Goal: Navigation & Orientation: Find specific page/section

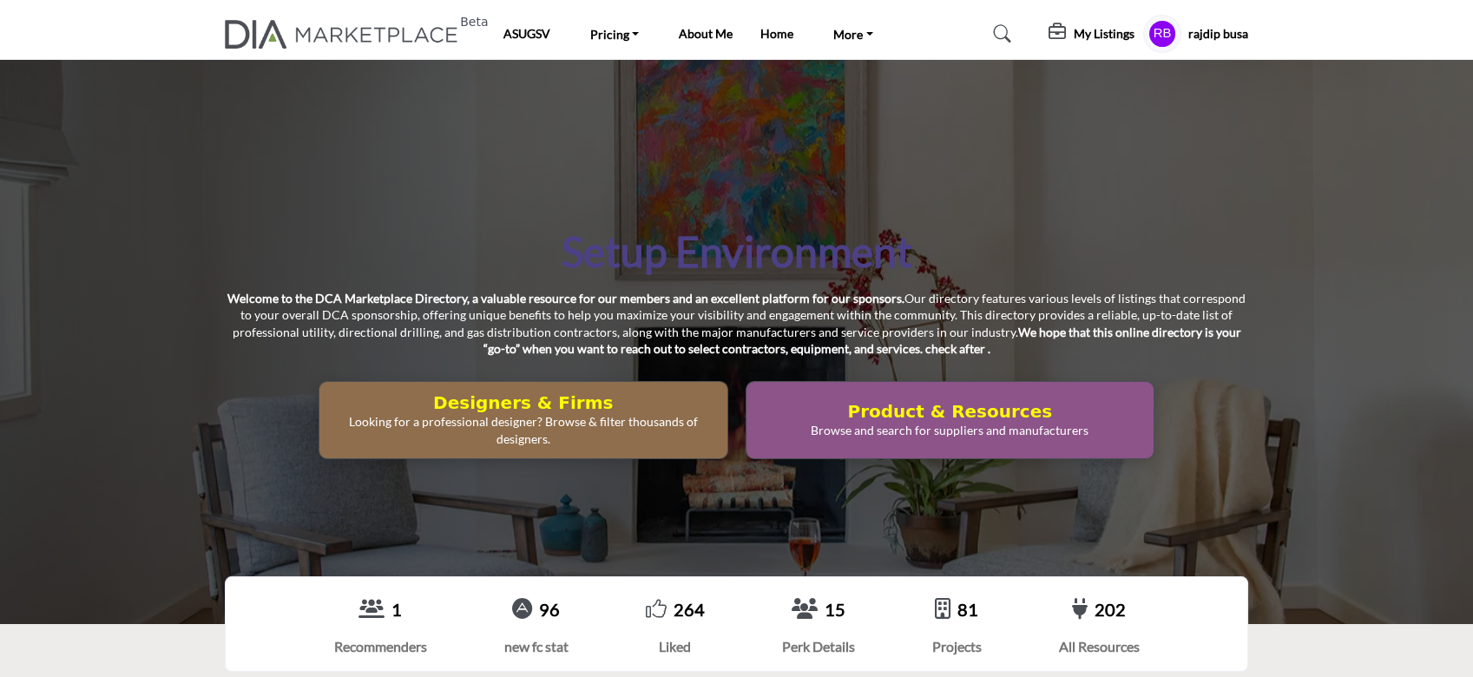
click at [1214, 33] on h5 "rajdip busa" at bounding box center [1219, 33] width 60 height 17
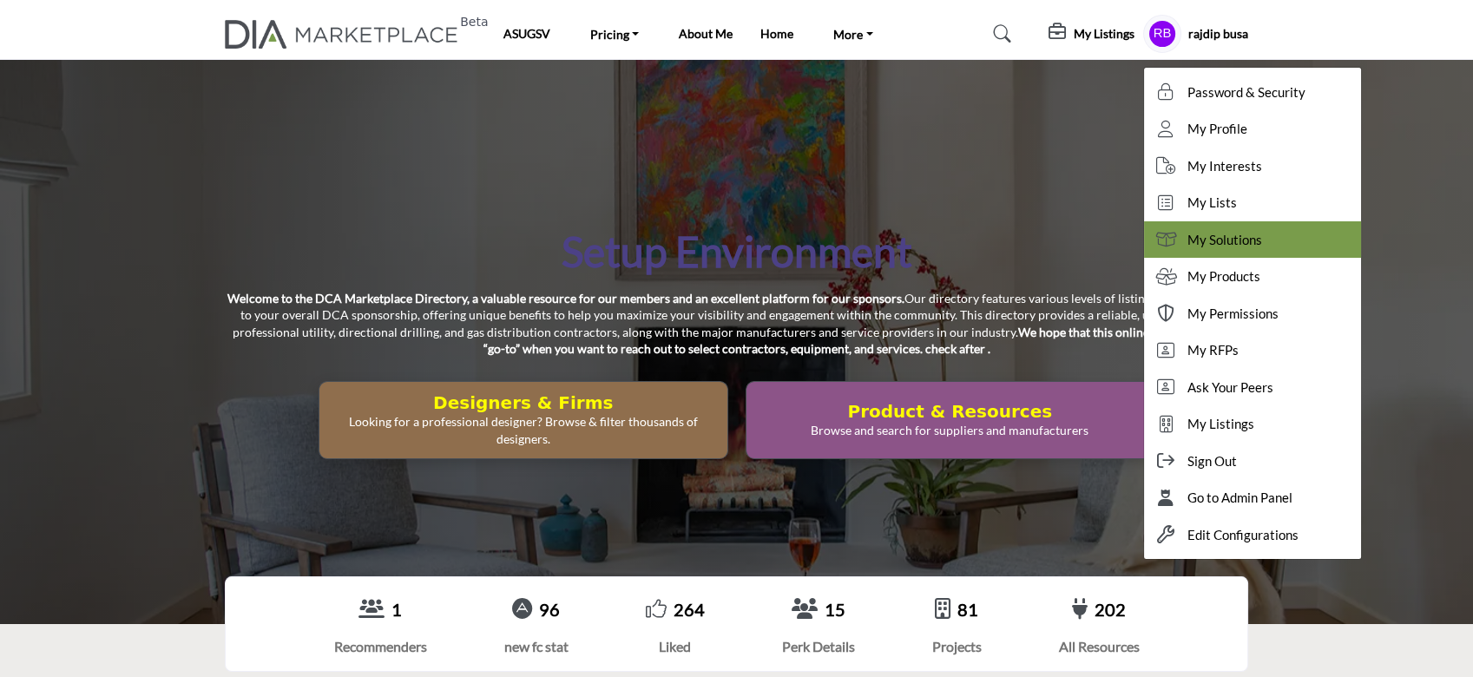
click at [1229, 244] on span "My Solutions" at bounding box center [1225, 240] width 75 height 20
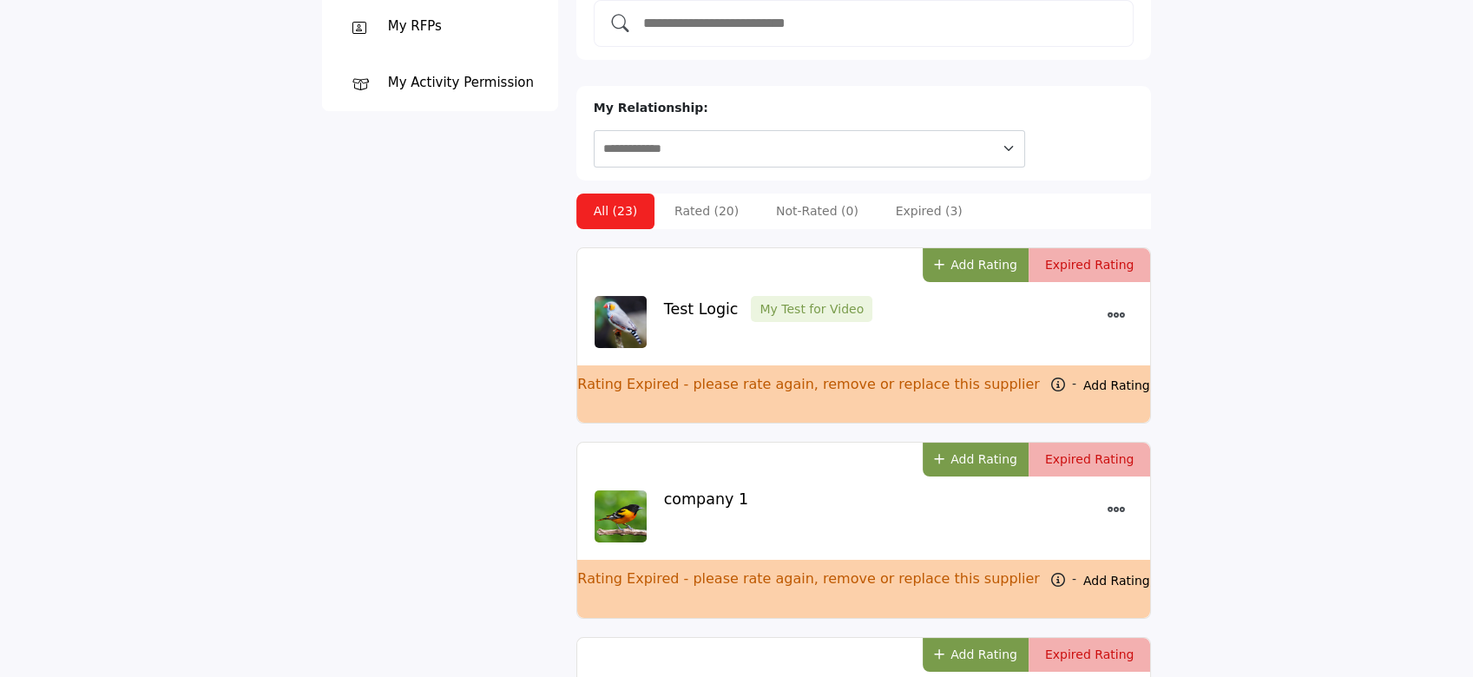
scroll to position [463, 0]
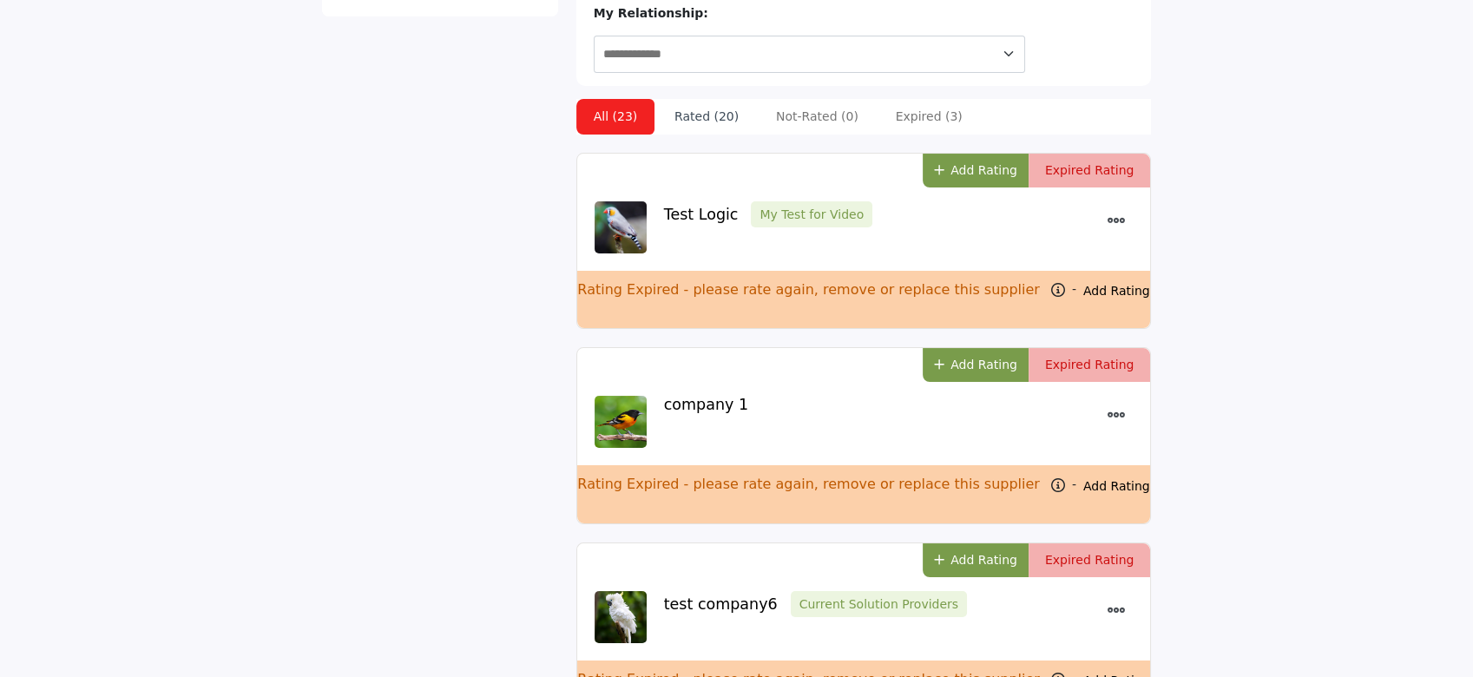
click at [692, 99] on li "Rated (20)" at bounding box center [706, 117] width 99 height 36
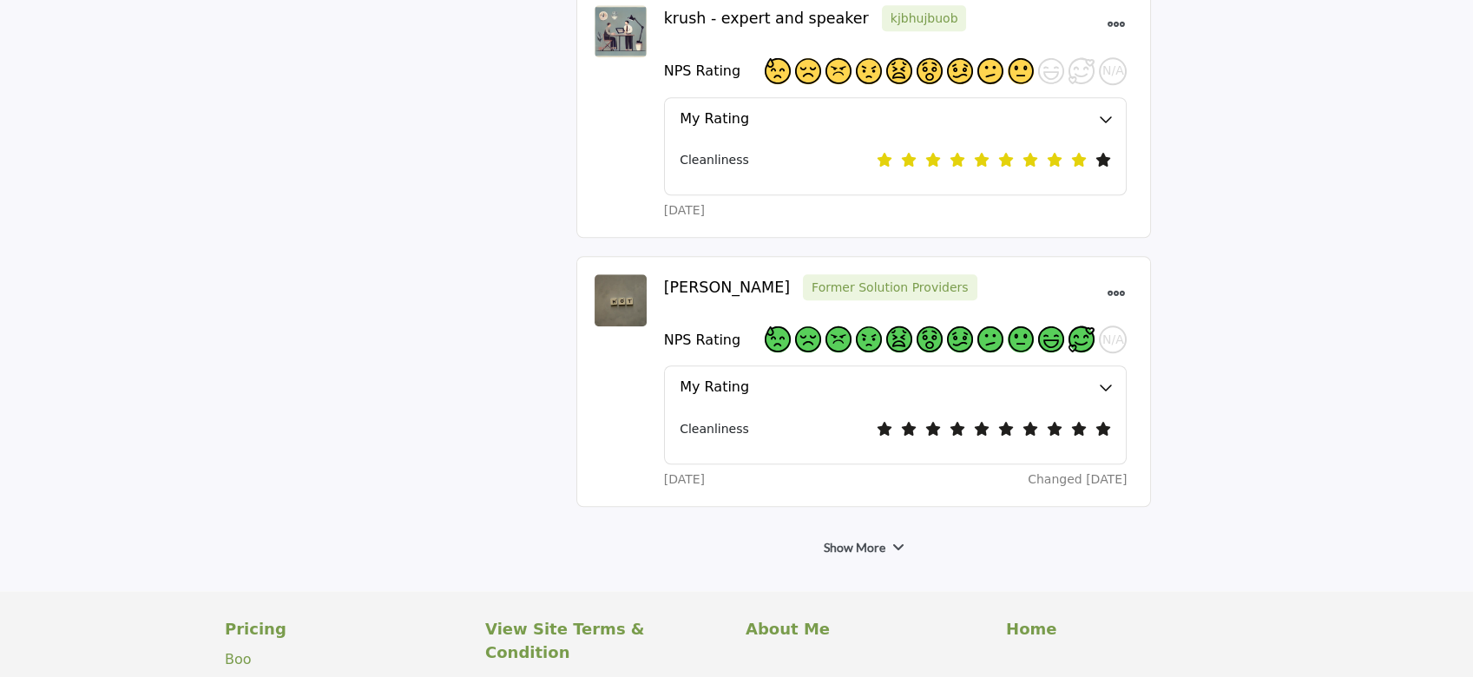
scroll to position [3357, 0]
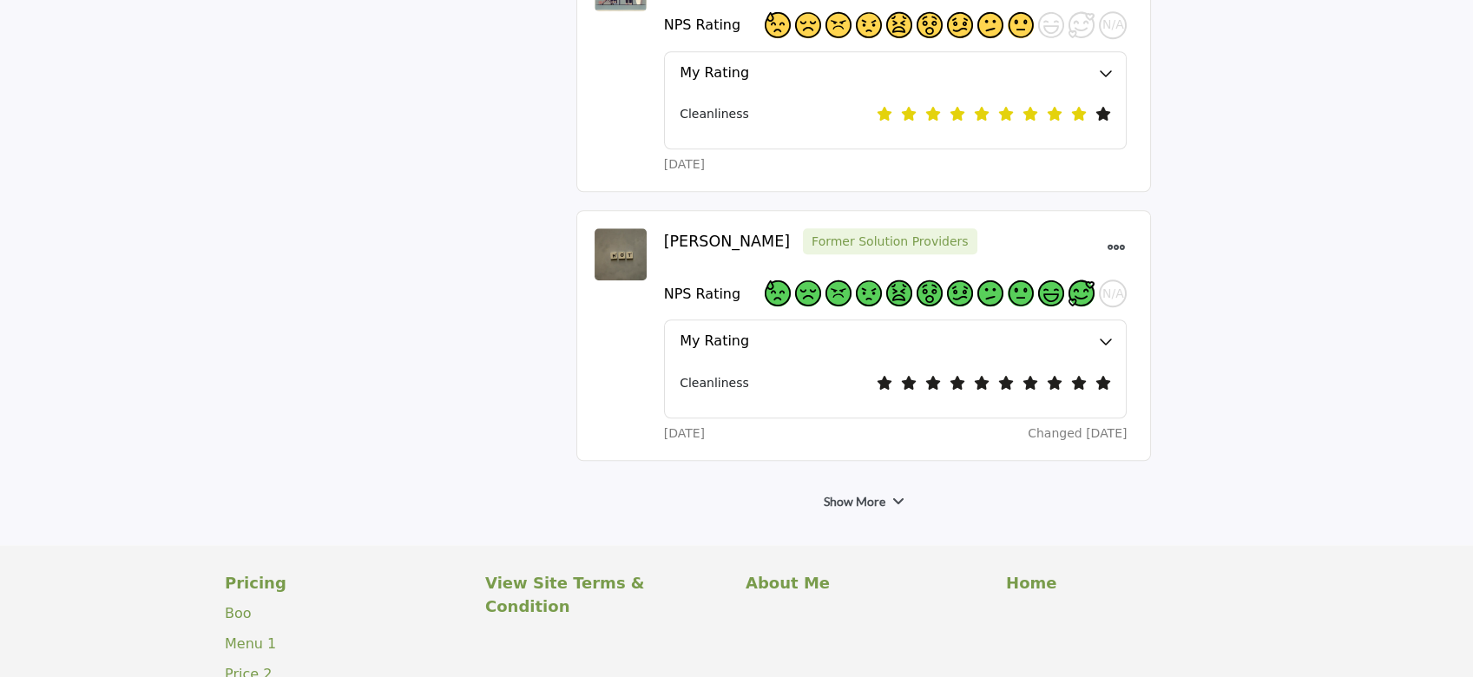
click at [893, 495] on icon at bounding box center [898, 502] width 12 height 14
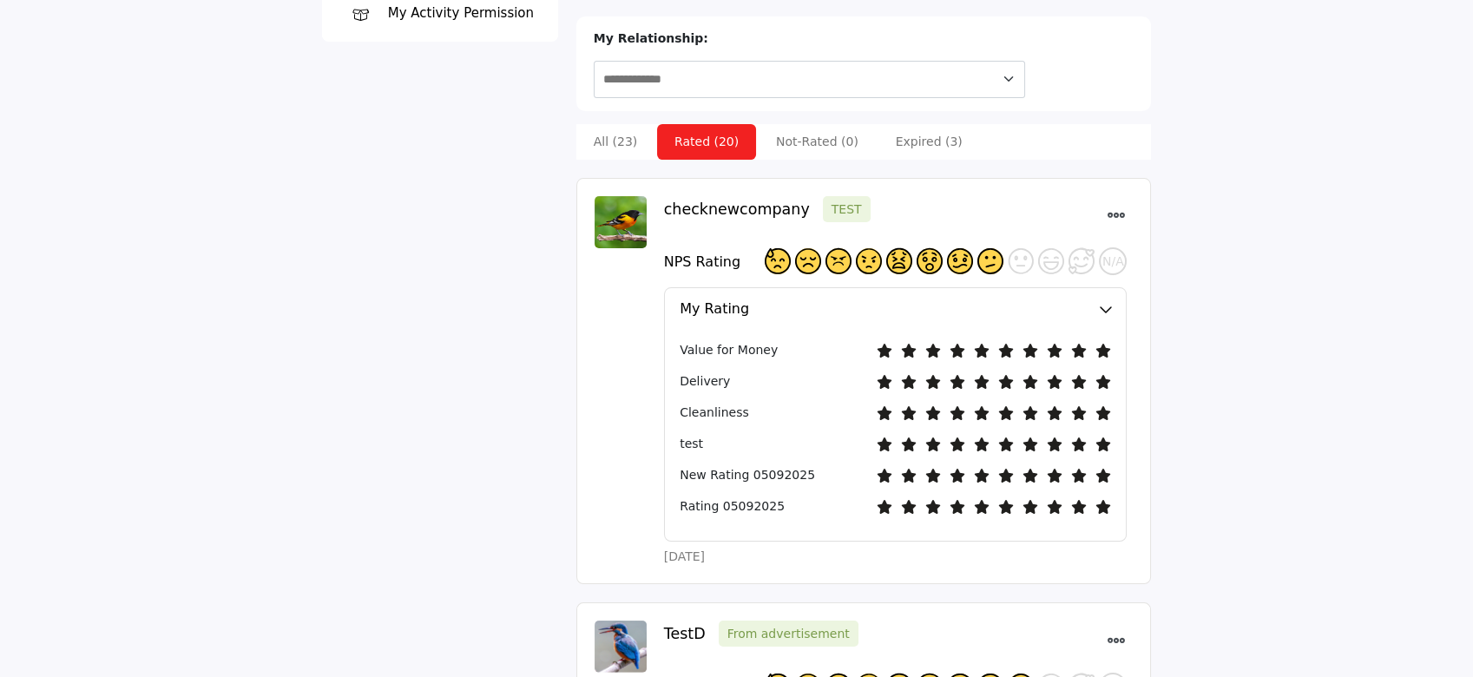
scroll to position [347, 0]
